Goal: Check status: Check status

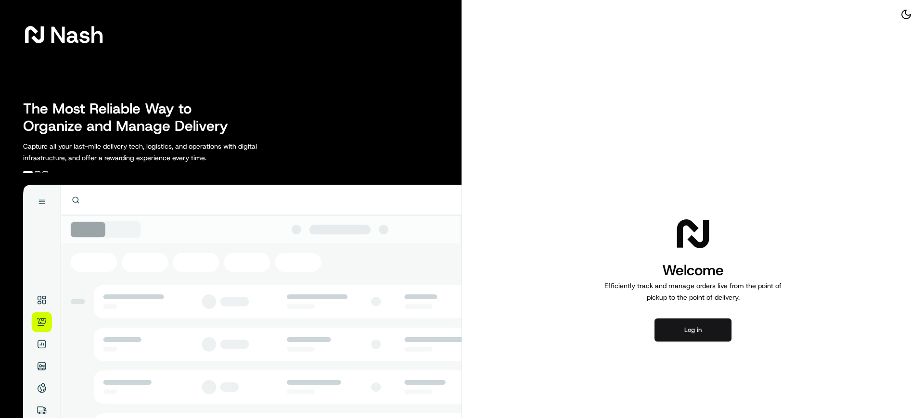
click at [710, 331] on button "Log in" at bounding box center [693, 330] width 77 height 23
